Goal: Ask a question

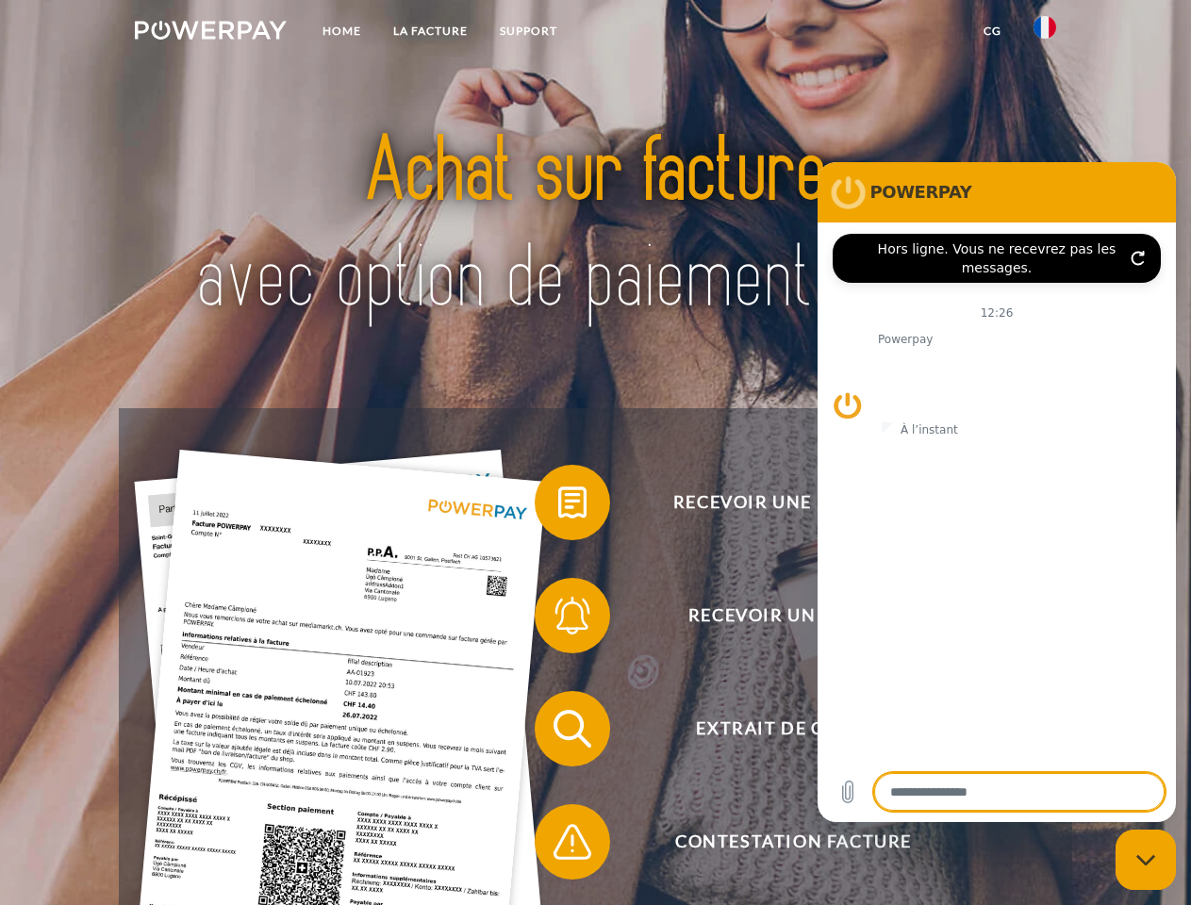
click at [210, 33] on img at bounding box center [211, 30] width 152 height 19
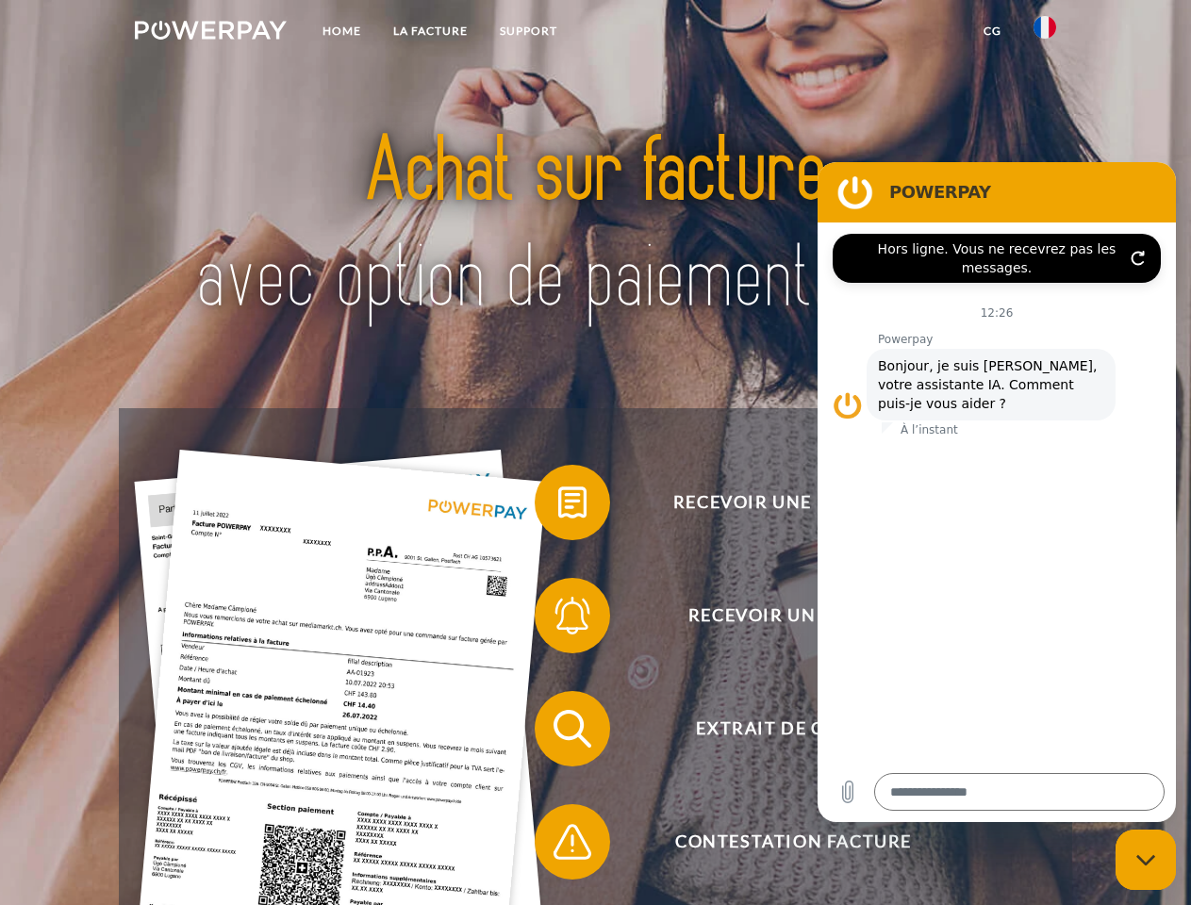
click at [1045, 33] on img at bounding box center [1044, 27] width 23 height 23
click at [992, 31] on link "CG" at bounding box center [992, 31] width 50 height 34
click at [558, 506] on span at bounding box center [544, 502] width 94 height 94
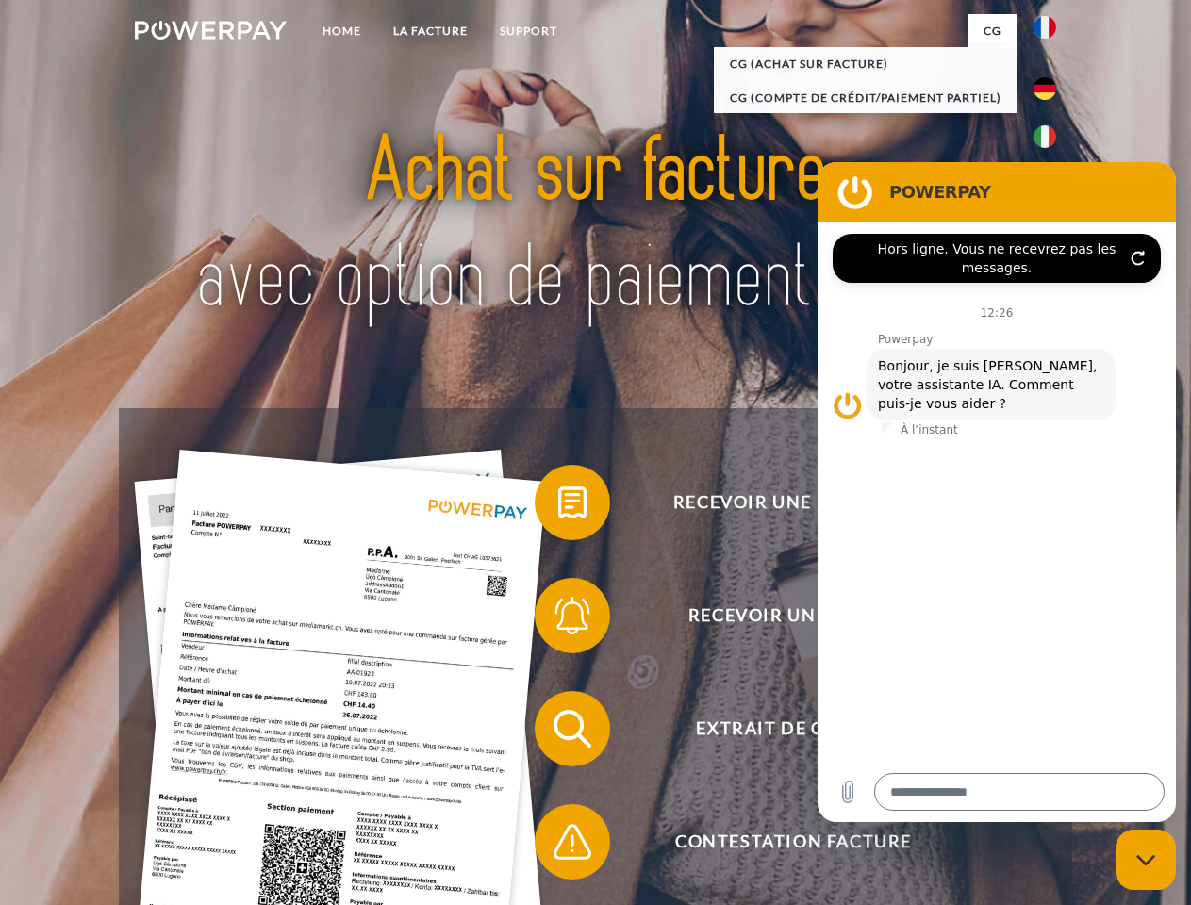
click at [558, 619] on div "Recevoir une facture ? Recevoir un rappel? Extrait de compte retour" at bounding box center [595, 785] width 952 height 754
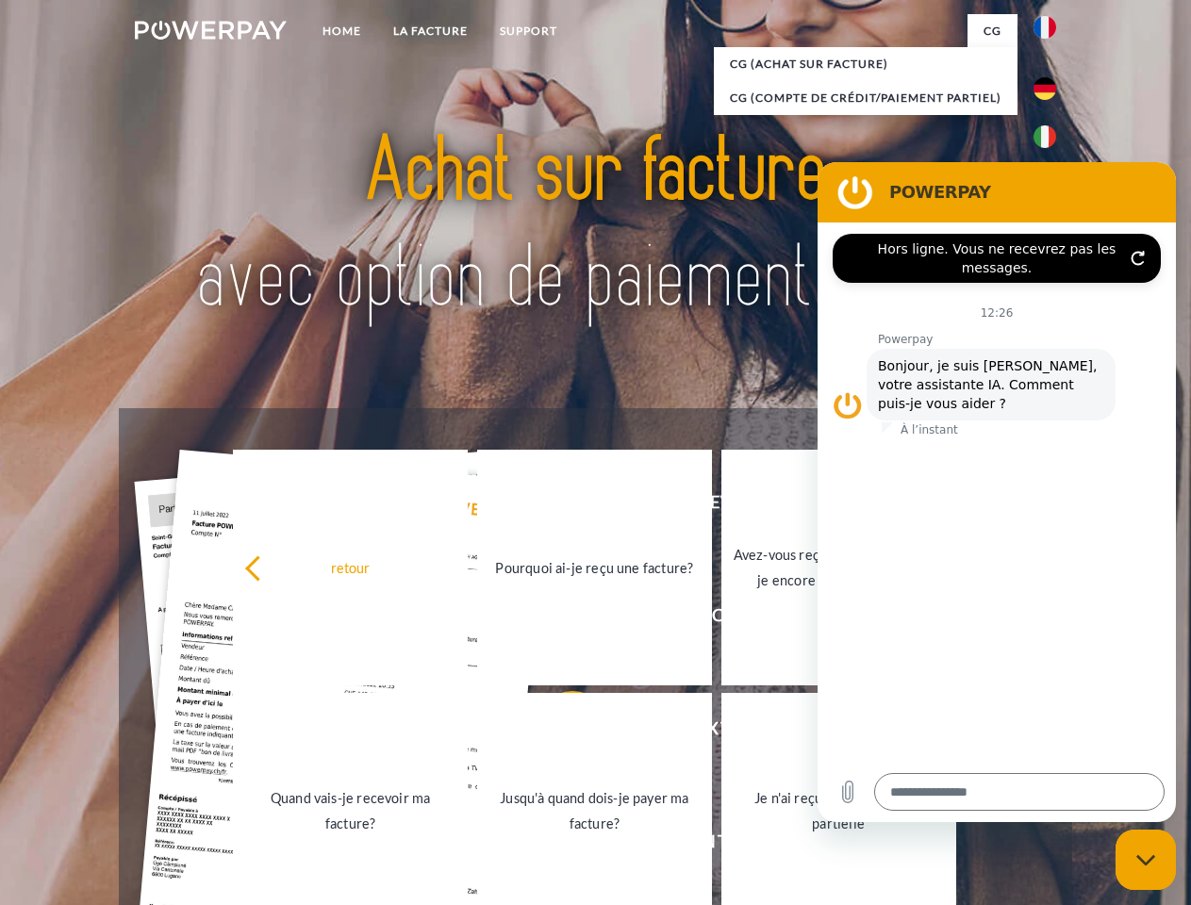
click at [558, 732] on link "Jusqu'à quand dois-je payer ma facture?" at bounding box center [594, 811] width 235 height 236
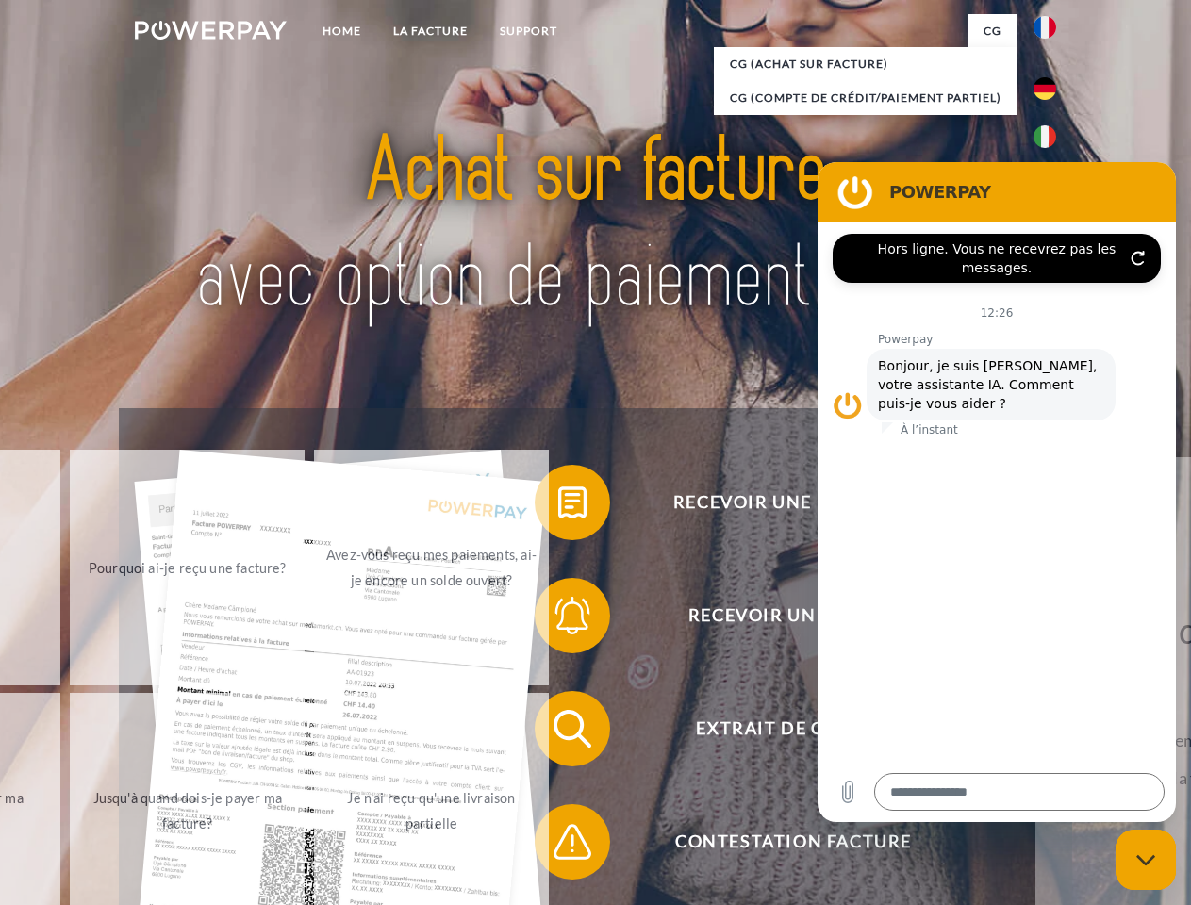
click at [558, 846] on div "retour Pourquoi ai-je reçu une facture? Avez-vous reçu mes paiements, ai-je enc…" at bounding box center [189, 689] width 762 height 486
click at [1145, 860] on icon "Fermer la fenêtre de messagerie" at bounding box center [1146, 860] width 20 height 12
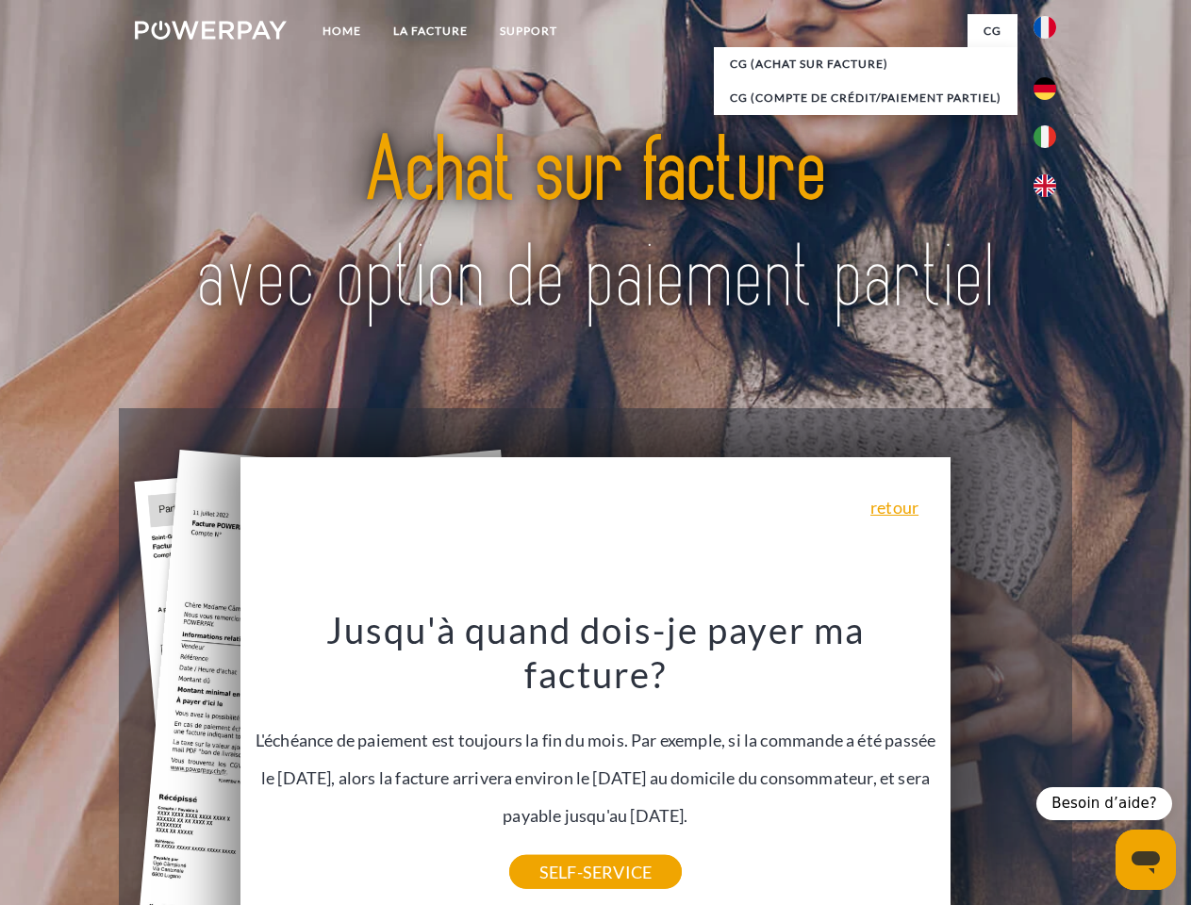
type textarea "*"
